Goal: Transaction & Acquisition: Purchase product/service

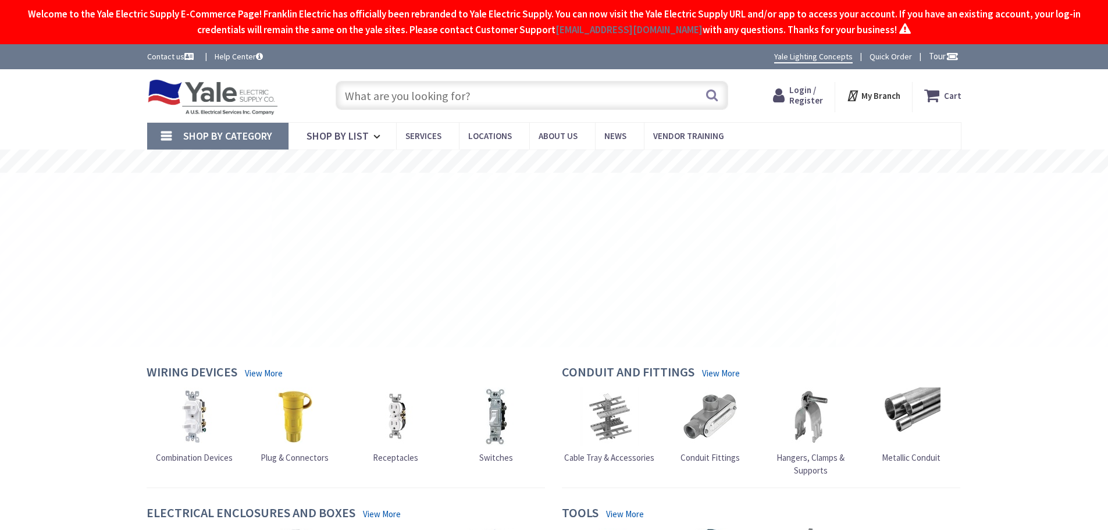
click at [548, 97] on input "text" at bounding box center [532, 95] width 393 height 29
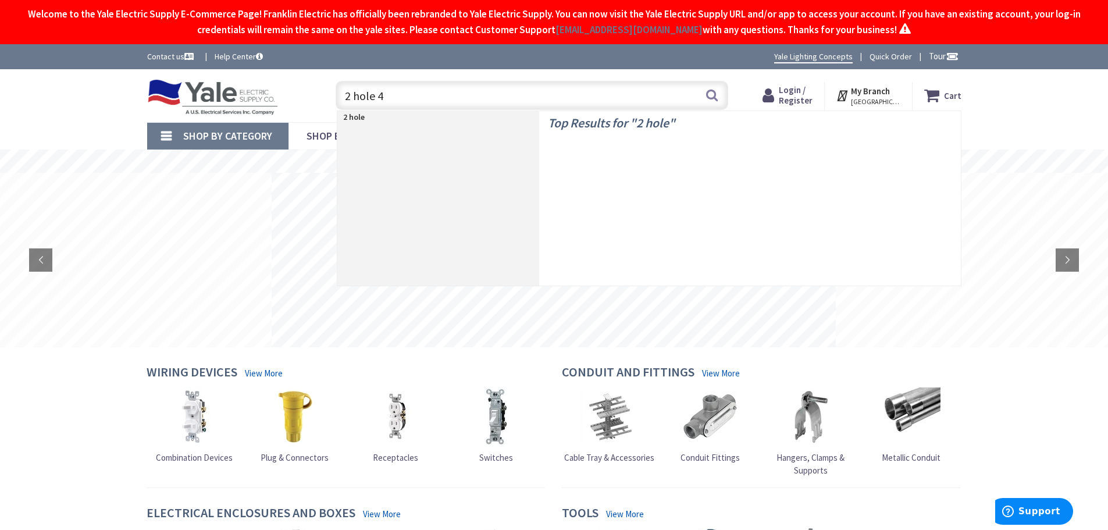
type input "2 hole 45"
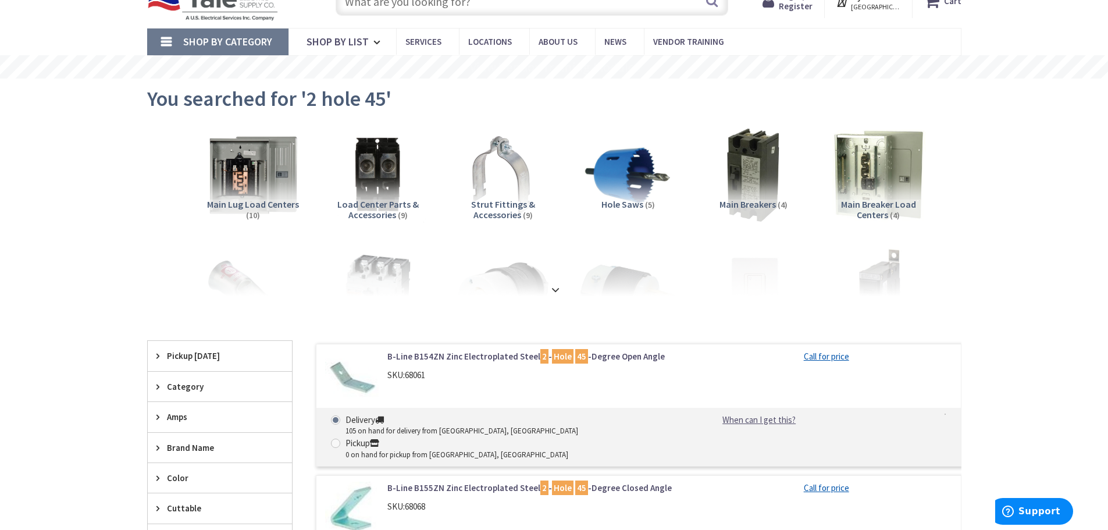
scroll to position [116, 0]
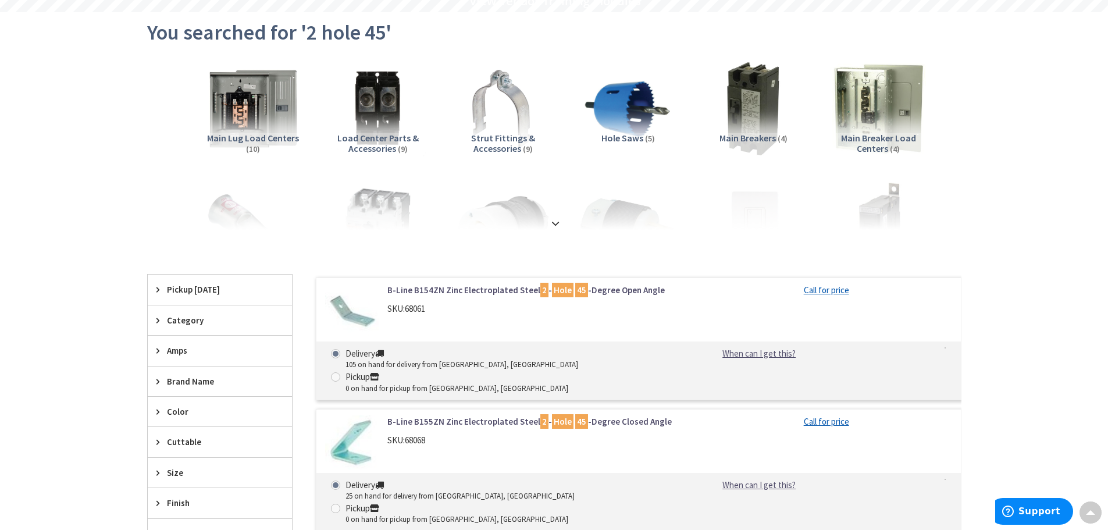
click at [467, 289] on link "B-Line B154ZN Zinc Electroplated Steel 2 - Hole 45 -Degree Open Angle" at bounding box center [535, 290] width 296 height 12
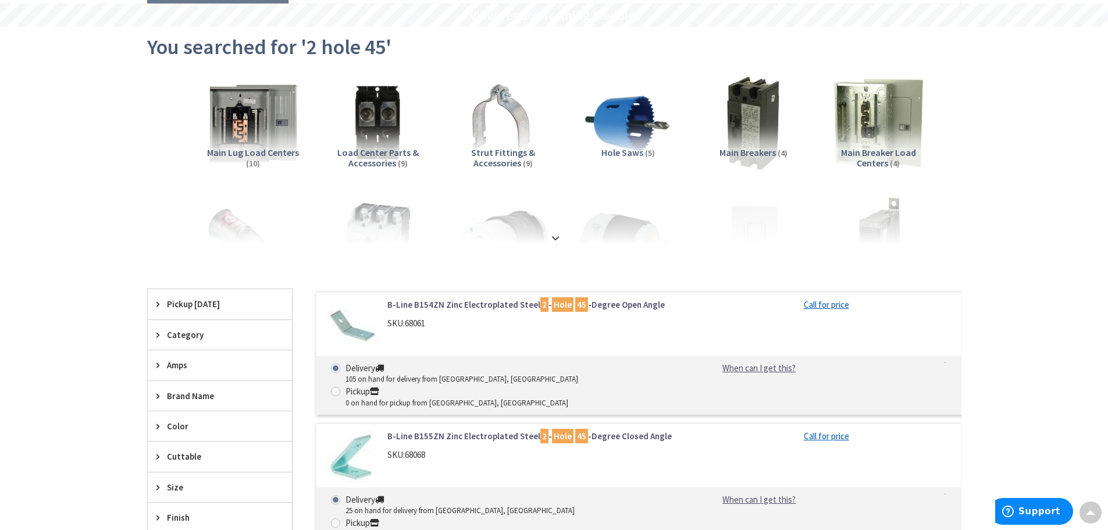
scroll to position [98, 0]
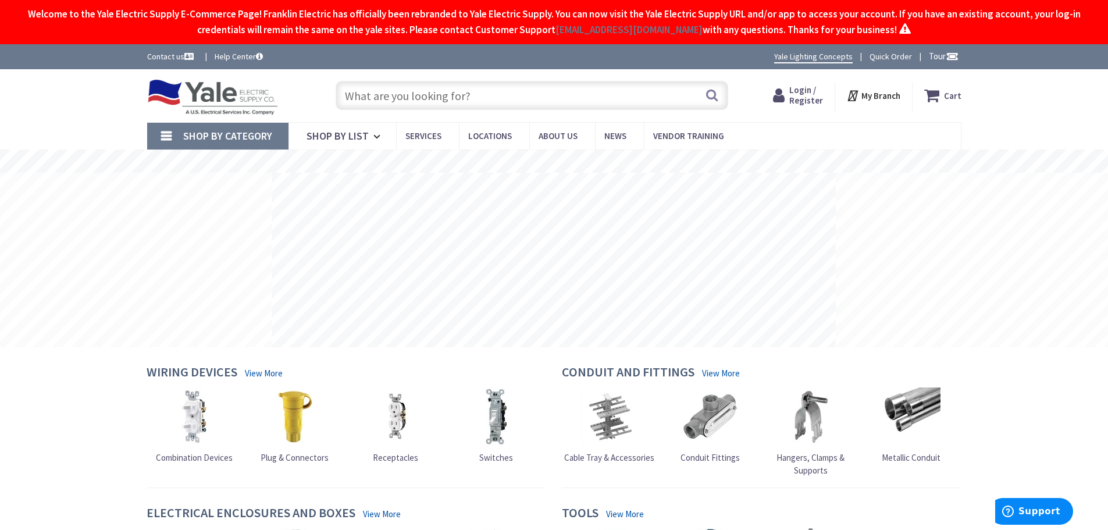
click at [515, 91] on input "text" at bounding box center [532, 95] width 393 height 29
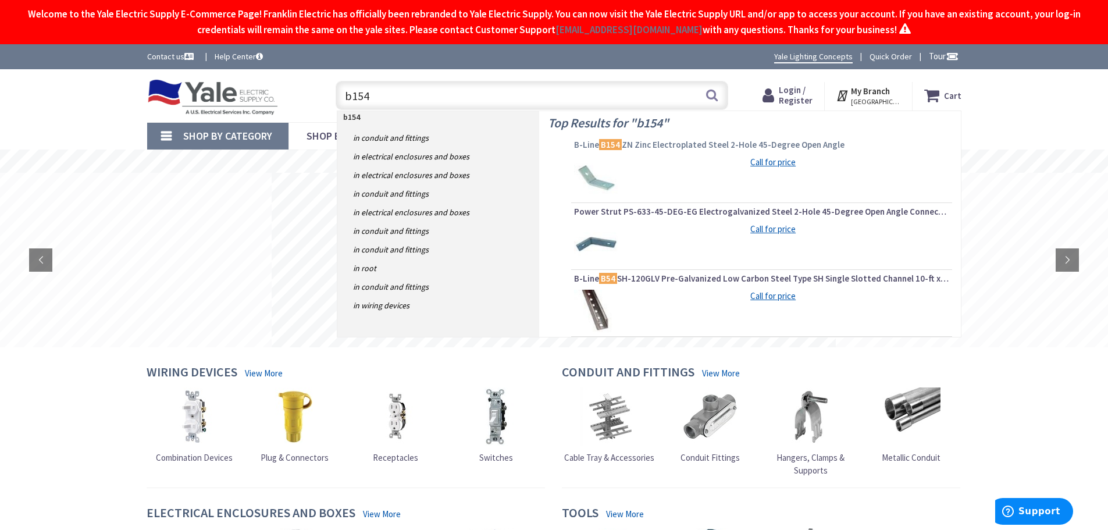
type input "b154"
click at [678, 145] on span "B-Line B154 ZN Zinc Electroplated Steel 2-Hole 45-Degree Open Angle" at bounding box center [761, 145] width 375 height 12
